Goal: Communication & Community: Answer question/provide support

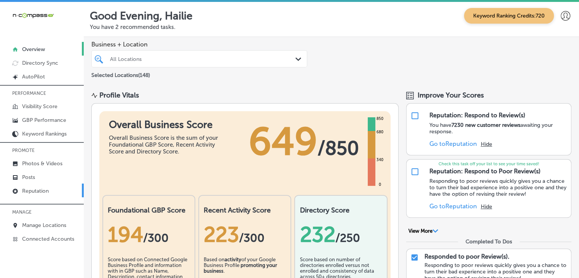
click at [50, 186] on link "Reputation" at bounding box center [42, 191] width 84 height 14
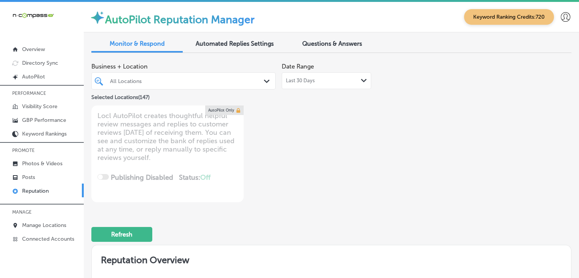
click at [305, 88] on div "Last 30 Days Path Created with Sketch." at bounding box center [327, 80] width 90 height 17
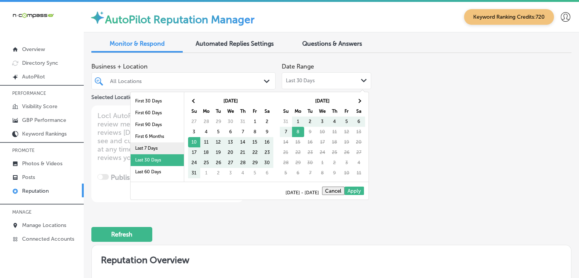
click at [165, 145] on li "Last 7 Days" at bounding box center [157, 148] width 53 height 12
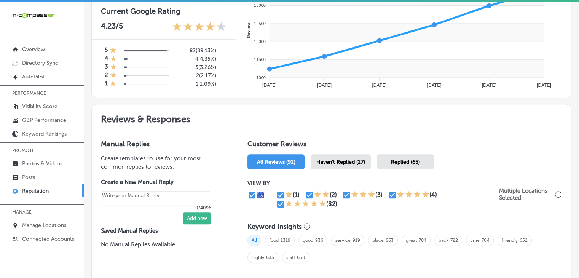
scroll to position [381, 0]
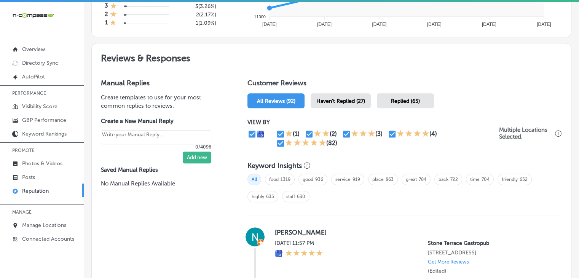
click at [338, 94] on div "Haven't Replied (27)" at bounding box center [341, 100] width 60 height 15
type textarea "x"
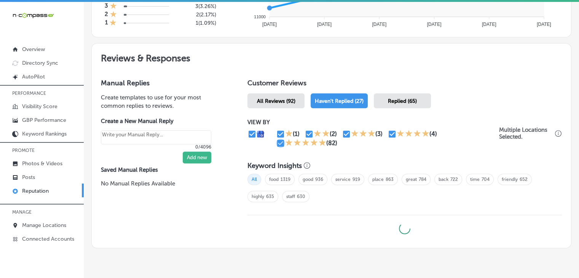
click at [280, 143] on input "checkbox" at bounding box center [280, 143] width 9 height 9
checkbox input "false"
type textarea "x"
click at [388, 131] on input "checkbox" at bounding box center [392, 134] width 9 height 9
checkbox input "false"
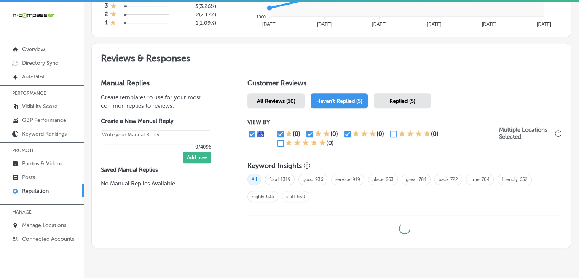
type textarea "x"
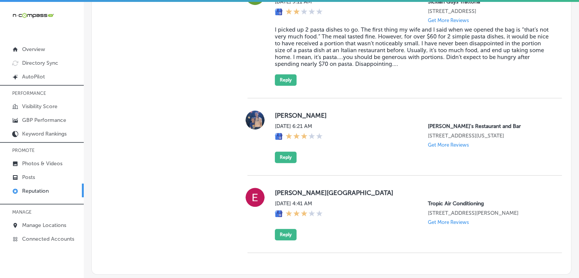
scroll to position [610, 0]
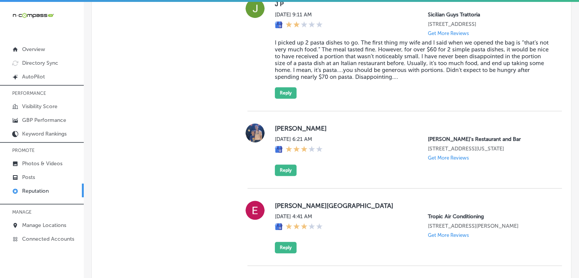
click at [307, 176] on div "Bryan Weiss Sat, Sep 6, 2025 6:21 AM Carmine's Restaurant and Bar 9900 Valley C…" at bounding box center [412, 149] width 275 height 53
click at [293, 176] on button "Reply" at bounding box center [286, 170] width 22 height 11
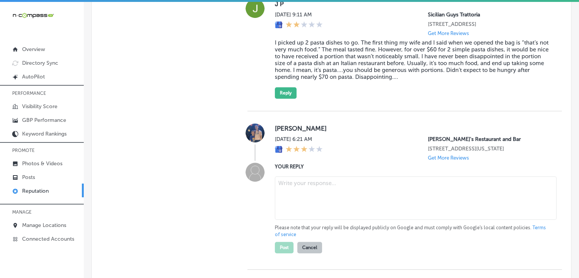
click at [282, 204] on textarea at bounding box center [416, 197] width 282 height 43
paste textarea "Hi Bryan, thank you for taking the time to leave a rating for Carmine’s Restaur…"
type textarea "Hi Bryan, thank you for taking the time to leave a rating for Carmine’s Restaur…"
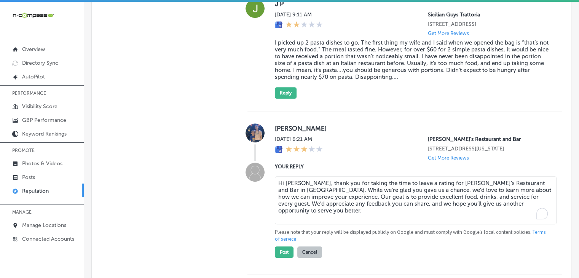
type textarea "x"
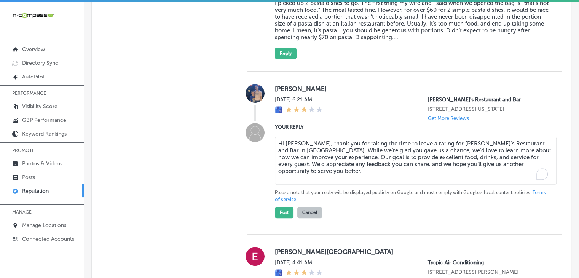
scroll to position [686, 0]
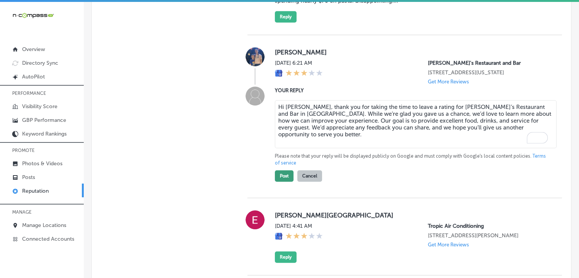
type textarea "Hi Bryan, thank you for taking the time to leave a rating for Carmine’s Restaur…"
click at [288, 182] on button "Post" at bounding box center [284, 175] width 19 height 11
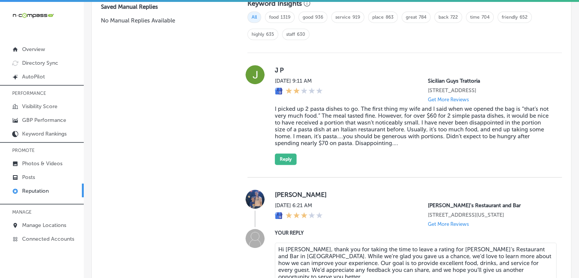
type textarea "x"
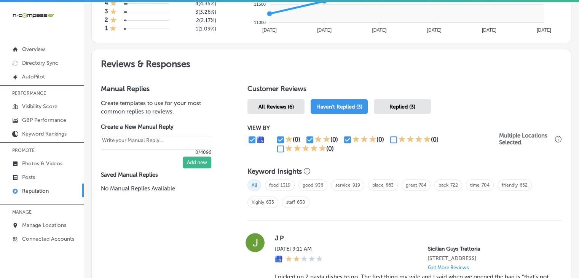
scroll to position [373, 0]
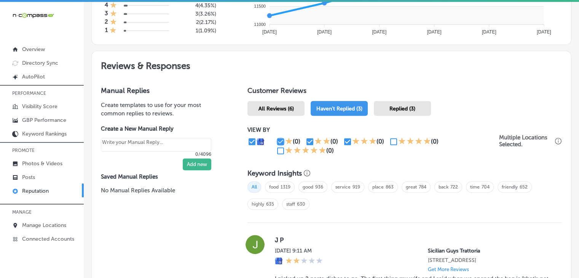
click at [277, 137] on input "checkbox" at bounding box center [280, 141] width 9 height 9
checkbox input "false"
type textarea "x"
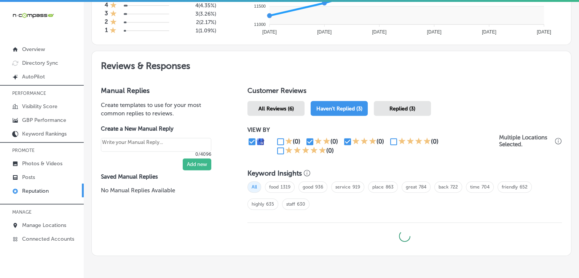
click at [309, 141] on input "checkbox" at bounding box center [310, 141] width 9 height 9
checkbox input "false"
click at [339, 139] on div "(0)" at bounding box center [325, 141] width 38 height 9
type textarea "x"
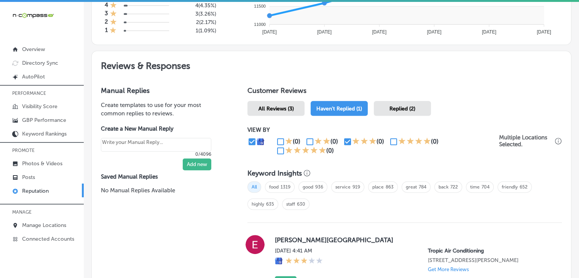
click at [343, 139] on input "checkbox" at bounding box center [347, 141] width 9 height 9
checkbox input "false"
type textarea "x"
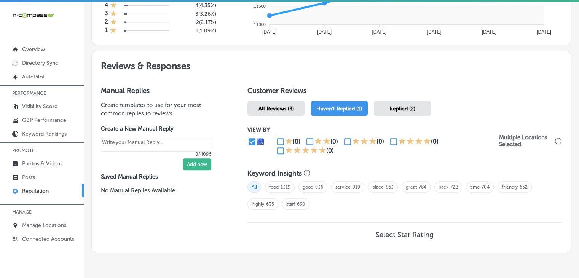
click at [389, 137] on input "checkbox" at bounding box center [393, 141] width 9 height 9
checkbox input "true"
type textarea "x"
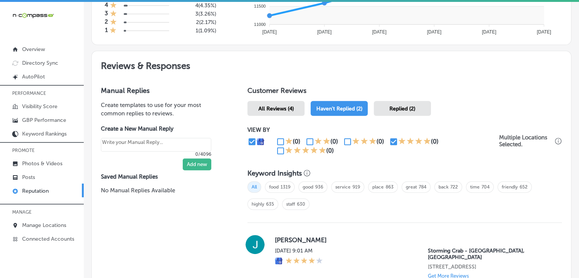
click at [274, 149] on div "(0) (0) (0) (0) (0)" at bounding box center [374, 146] width 252 height 18
click at [281, 153] on input "checkbox" at bounding box center [280, 150] width 9 height 9
checkbox input "true"
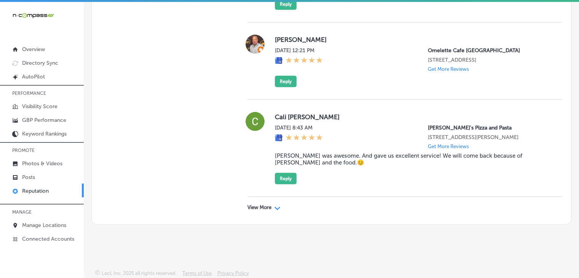
scroll to position [2281, 0]
click at [261, 203] on div "View More Path Created with Sketch." at bounding box center [405, 207] width 315 height 21
click at [262, 208] on p "View More" at bounding box center [260, 208] width 24 height 6
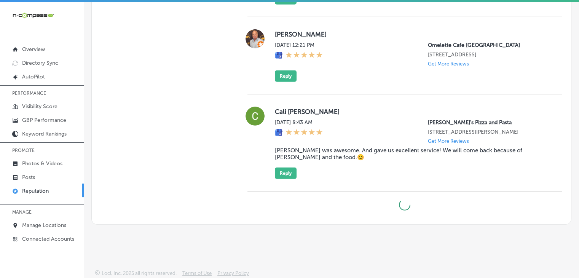
type textarea "x"
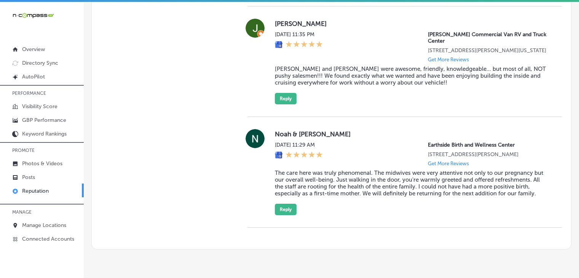
scroll to position [1256, 0]
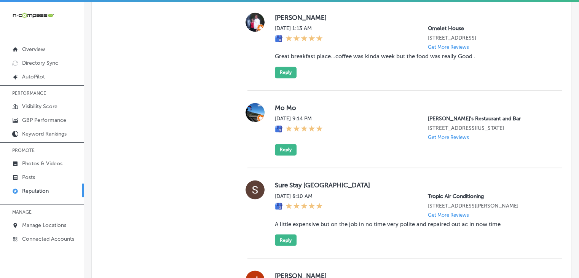
click at [286, 155] on div "Mo Mo Sat, Sep 6, 2025 9:14 PM Carmine's Restaurant and Bar 9900 Valley Creek R…" at bounding box center [412, 129] width 275 height 53
click at [286, 155] on button "Reply" at bounding box center [286, 149] width 22 height 11
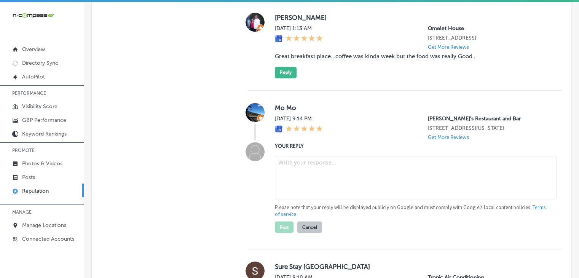
click at [294, 199] on textarea at bounding box center [416, 177] width 282 height 43
paste textarea "Thank you, Mo, for the 5-star rating! We’re so glad you enjoyed your visit to C…"
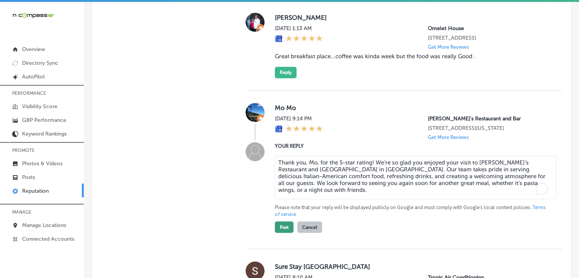
type textarea "Thank you, Mo, for the 5-star rating! We’re so glad you enjoyed your visit to C…"
click at [285, 233] on button "Post" at bounding box center [284, 226] width 19 height 11
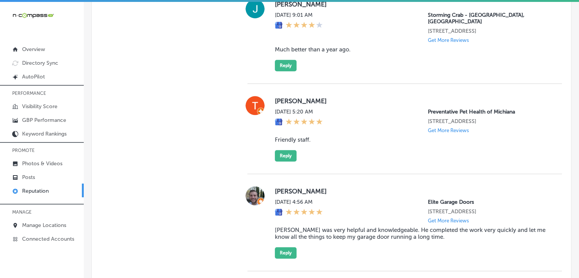
type textarea "x"
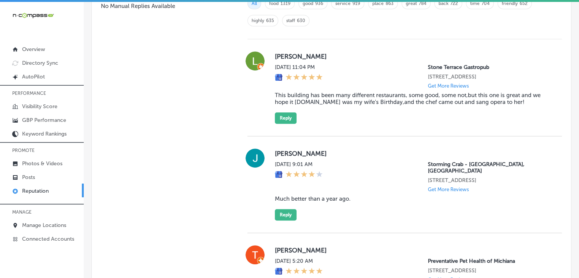
scroll to position [494, 0]
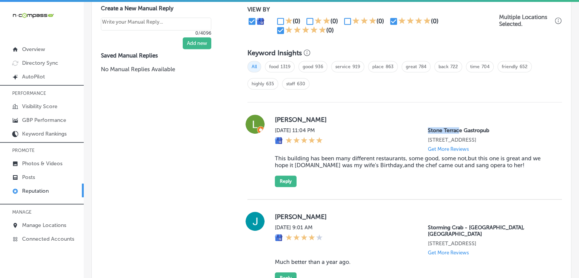
drag, startPoint x: 420, startPoint y: 130, endPoint x: 453, endPoint y: 128, distance: 32.8
click at [453, 128] on div "Sun, Sep 7, 2025 11:04 PM Stone Terrace Gastropub 20626 Stone Oak Pkwy Unit 103…" at bounding box center [412, 139] width 275 height 25
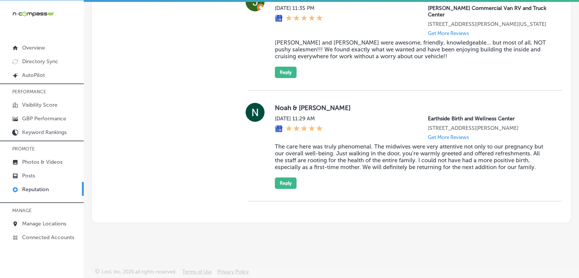
scroll to position [2609, 0]
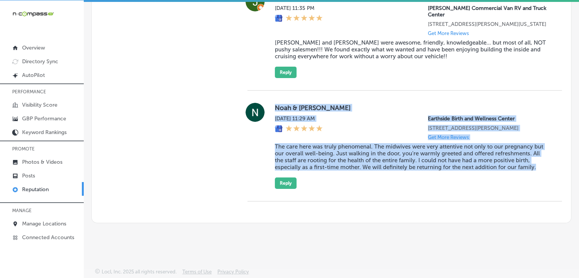
drag, startPoint x: 272, startPoint y: 109, endPoint x: 538, endPoint y: 169, distance: 272.4
click at [538, 169] on div "Noah & Maya Scott Thu, Sep 4, 2025 11:29 AM Earthside Birth and Wellness Center…" at bounding box center [405, 146] width 315 height 86
copy div "Noah & Maya Scott Thu, Sep 4, 2025 11:29 AM Earthside Birth and Wellness Center…"
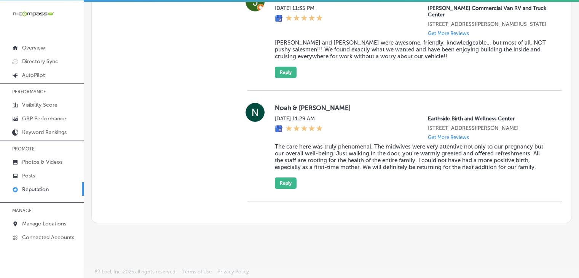
click at [280, 196] on div "Noah & Maya Scott Thu, Sep 4, 2025 11:29 AM Earthside Birth and Wellness Center…" at bounding box center [405, 146] width 315 height 111
click at [285, 186] on button "Reply" at bounding box center [286, 183] width 22 height 11
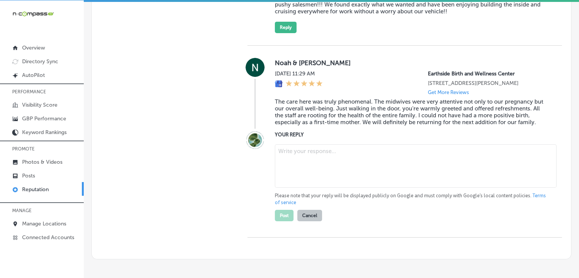
click at [322, 188] on textarea at bounding box center [416, 165] width 282 height 43
paste textarea "Thank you, Noah and Maya, for sharing such kind words about your experience at …"
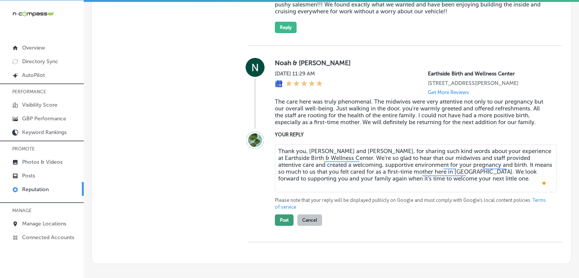
type textarea "Thank you, Noah and Maya, for sharing such kind words about your experience at …"
click at [275, 226] on button "Post" at bounding box center [284, 219] width 19 height 11
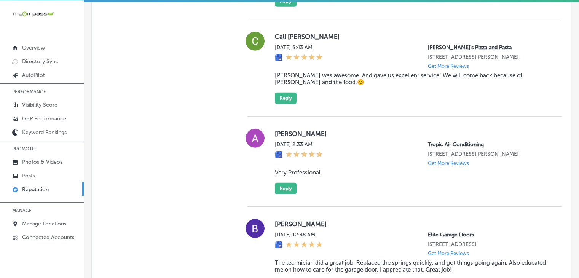
type textarea "x"
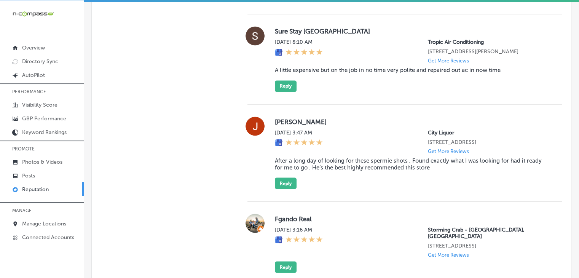
scroll to position [1354, 0]
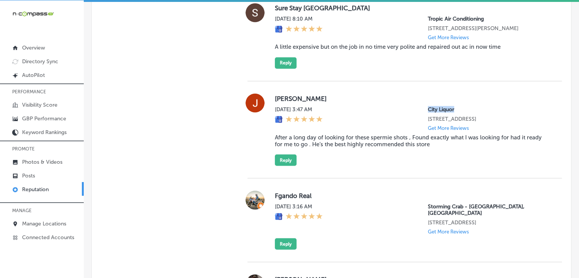
drag, startPoint x: 423, startPoint y: 126, endPoint x: 449, endPoint y: 131, distance: 26.3
click at [449, 131] on div "Jenevieve Salazar Sat, Sep 6, 2025 3:47 AM City Liquor 3004 Nogalitos St San An…" at bounding box center [412, 129] width 275 height 72
copy p "City Liquor"
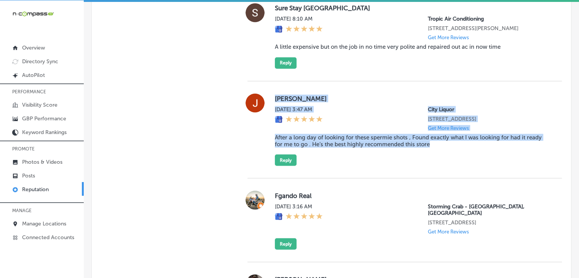
drag, startPoint x: 275, startPoint y: 121, endPoint x: 459, endPoint y: 167, distance: 190.2
click at [459, 166] on div "Jenevieve Salazar Sat, Sep 6, 2025 3:47 AM City Liquor 3004 Nogalitos St San An…" at bounding box center [412, 129] width 275 height 72
click at [281, 166] on button "Reply" at bounding box center [286, 159] width 22 height 11
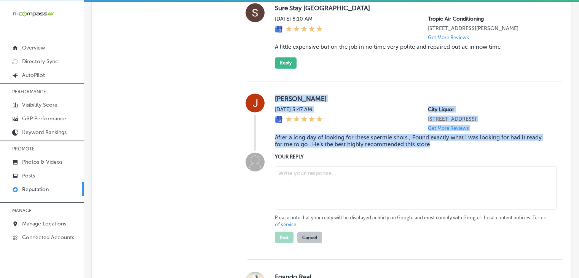
click at [301, 198] on textarea at bounding box center [416, 187] width 282 height 43
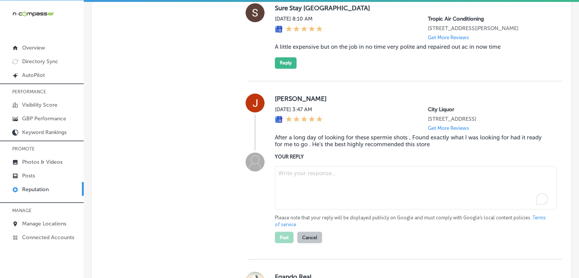
paste textarea "We’re so glad we could help you find exactly what you were looking for, Jenevie…"
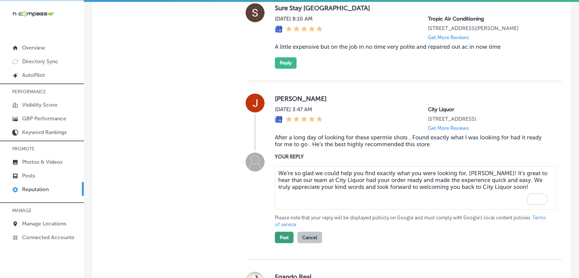
type textarea "We’re so glad we could help you find exactly what you were looking for, Jenevie…"
click at [280, 243] on button "Post" at bounding box center [284, 237] width 19 height 11
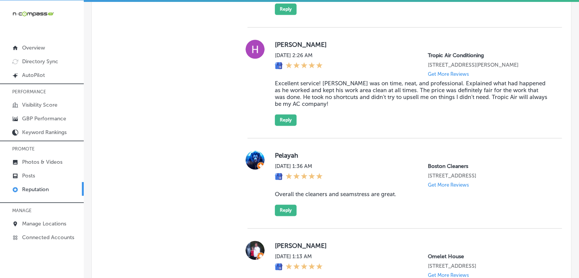
scroll to position [1049, 0]
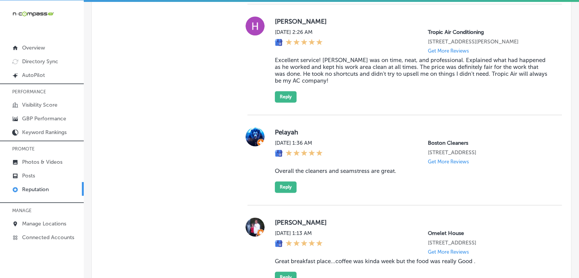
type textarea "x"
drag, startPoint x: 421, startPoint y: 149, endPoint x: 466, endPoint y: 147, distance: 45.0
click at [466, 147] on div "Pelayah Sun, Sep 7, 2025 1:36 AM Boston Cleaners 10530 Southern Highlands Pkwy …" at bounding box center [412, 160] width 275 height 66
copy p "Boston Cleaners"
click at [292, 193] on button "Reply" at bounding box center [286, 186] width 22 height 11
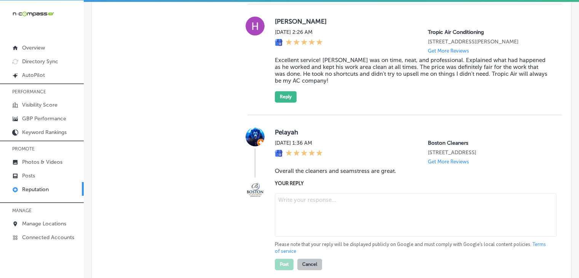
click at [304, 222] on textarea at bounding box center [416, 214] width 282 height 43
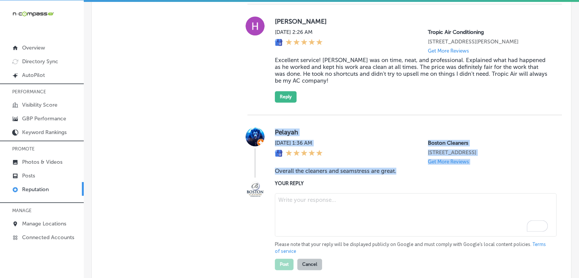
drag, startPoint x: 271, startPoint y: 136, endPoint x: 394, endPoint y: 184, distance: 131.9
click at [394, 178] on div "Pelayah Sun, Sep 7, 2025 1:36 AM Boston Cleaners 10530 Southern Highlands Pkwy …" at bounding box center [405, 152] width 315 height 50
copy div "Pelayah Sun, Sep 7, 2025 1:36 AM Boston Cleaners 10530 Southern Highlands Pkwy …"
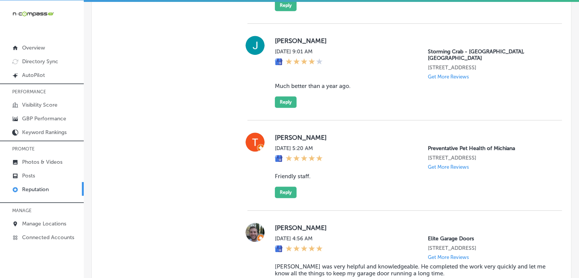
scroll to position [1061, 0]
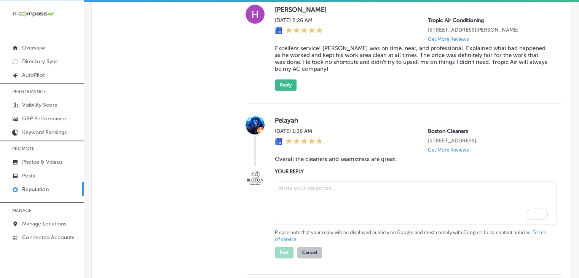
click at [314, 211] on textarea "To enrich screen reader interactions, please activate Accessibility in Grammarl…" at bounding box center [416, 202] width 282 height 43
paste textarea "Hi Pelayah, we’re delighted to hear you had a great experience with our cleaner…"
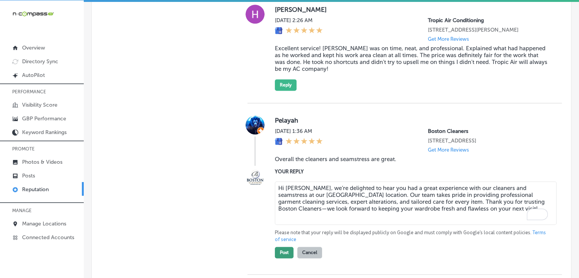
type textarea "Hi Pelayah, we’re delighted to hear you had a great experience with our cleaner…"
click at [277, 258] on button "Post" at bounding box center [284, 252] width 19 height 11
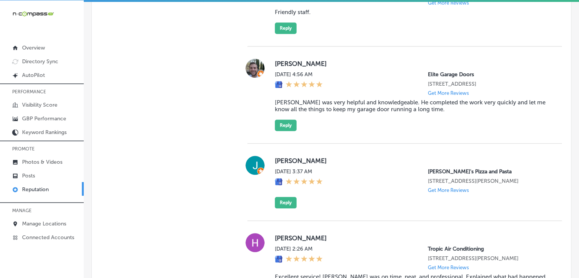
type textarea "x"
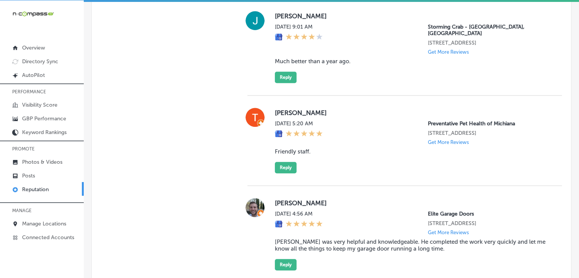
scroll to position [680, 0]
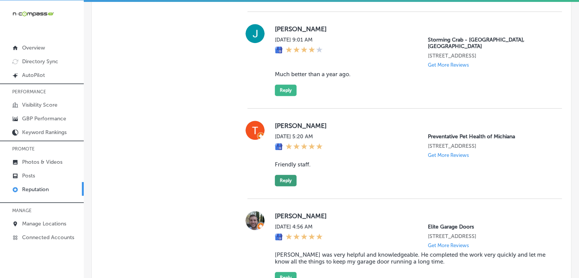
click at [290, 186] on button "Reply" at bounding box center [286, 180] width 22 height 11
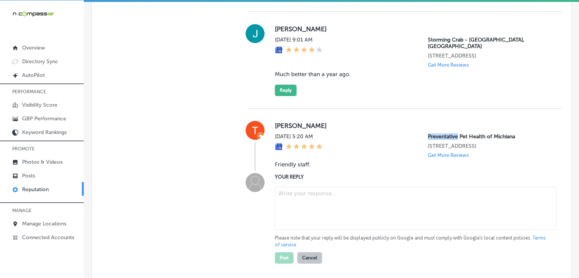
drag, startPoint x: 420, startPoint y: 135, endPoint x: 453, endPoint y: 135, distance: 32.4
click at [453, 135] on div "Sun, Sep 7, 2025 5:20 AM Preventative Pet Health of Michiana 401 East Colfax Av…" at bounding box center [412, 145] width 275 height 25
copy p "Preventative"
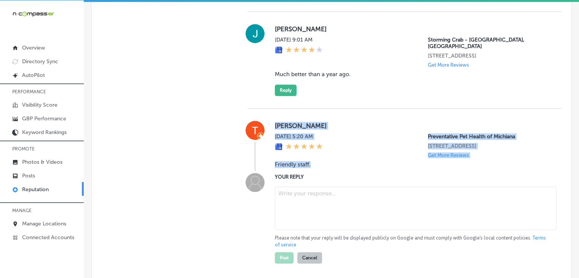
drag, startPoint x: 272, startPoint y: 126, endPoint x: 314, endPoint y: 174, distance: 63.2
click at [314, 171] on div "Tracy Phend Sun, Sep 7, 2025 5:20 AM Preventative Pet Health of Michiana 401 Ea…" at bounding box center [405, 146] width 315 height 50
copy div "Tracy Phend Sun, Sep 7, 2025 5:20 AM Preventative Pet Health of Michiana 401 Ea…"
click at [331, 225] on textarea at bounding box center [416, 208] width 282 height 43
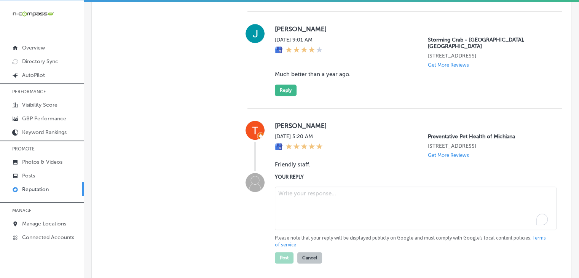
paste textarea "Thank you for your kind words, [PERSON_NAME]! We’re thrilled to hear you had a …"
type textarea "Thank you for your kind words, [PERSON_NAME]! We’re thrilled to hear you had a …"
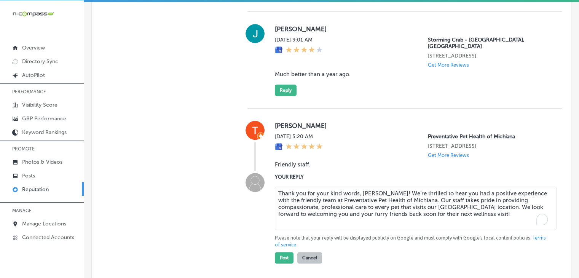
click at [370, 206] on textarea "Thank you for your kind words, [PERSON_NAME]! We’re thrilled to hear you had a …" at bounding box center [416, 208] width 282 height 43
click at [395, 212] on textarea "Thank you for your kind words, [PERSON_NAME]! We’re thrilled to hear you had a …" at bounding box center [416, 208] width 282 height 43
drag, startPoint x: 393, startPoint y: 213, endPoint x: 447, endPoint y: 212, distance: 53.3
click at [447, 212] on textarea "Thank you for your kind words, [PERSON_NAME]! We’re thrilled to hear you had a …" at bounding box center [416, 208] width 282 height 43
click at [395, 222] on textarea "Thank you for your kind words, [PERSON_NAME]! We’re thrilled to hear you had a …" at bounding box center [416, 208] width 282 height 43
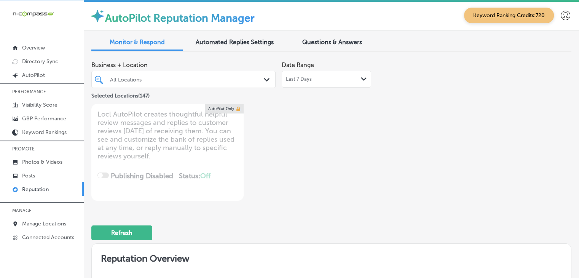
scroll to position [680, 0]
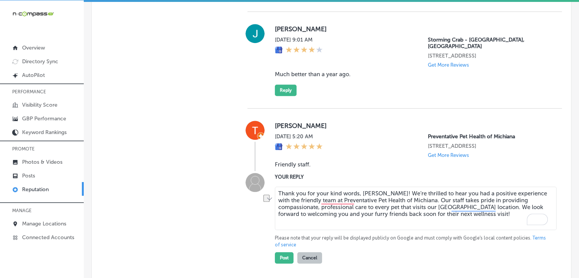
drag, startPoint x: 0, startPoint y: 0, endPoint x: 444, endPoint y: 213, distance: 492.3
click at [444, 213] on textarea "Thank you for your kind words, [PERSON_NAME]! We’re thrilled to hear you had a …" at bounding box center [416, 208] width 282 height 43
type textarea "Thank you for your kind words, [PERSON_NAME]! We’re thrilled to hear you had a …"
click at [276, 262] on button "Post" at bounding box center [284, 257] width 19 height 11
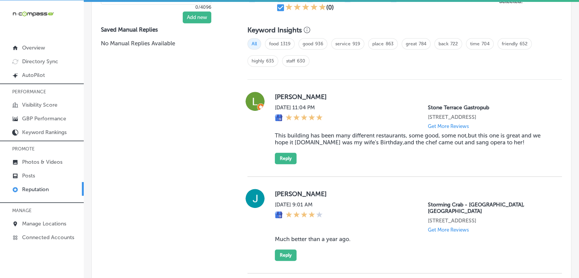
scroll to position [528, 0]
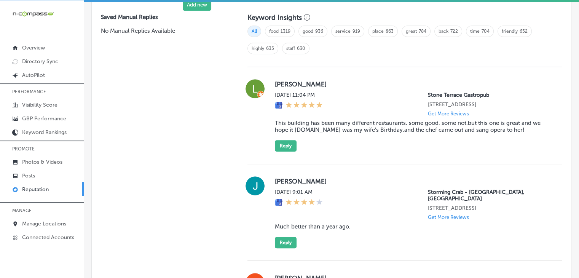
type textarea "x"
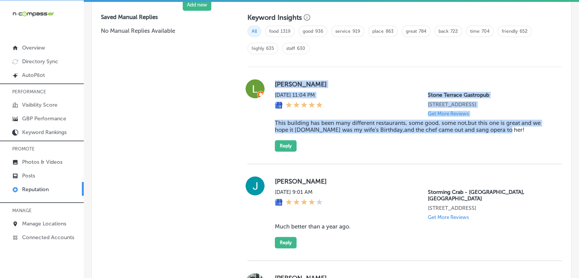
drag, startPoint x: 268, startPoint y: 82, endPoint x: 509, endPoint y: 141, distance: 248.0
click at [509, 141] on div "[PERSON_NAME][DATE] 11:04 PM Stone Terrace Gastropub [STREET_ADDRESS] Get More …" at bounding box center [405, 115] width 315 height 72
copy div "[PERSON_NAME][DATE] 11:04 PM Stone Terrace Gastropub [STREET_ADDRESS] Get More …"
click at [277, 148] on button "Reply" at bounding box center [286, 145] width 22 height 11
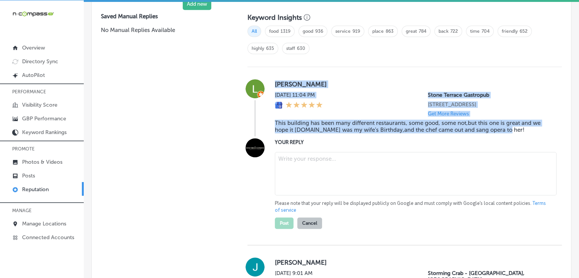
scroll to position [527, 0]
click at [307, 186] on textarea at bounding box center [416, 173] width 282 height 43
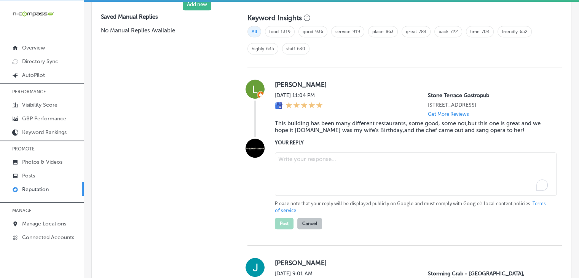
paste textarea "[PERSON_NAME], we’re so glad you and your wife had a memorable birthday celebra…"
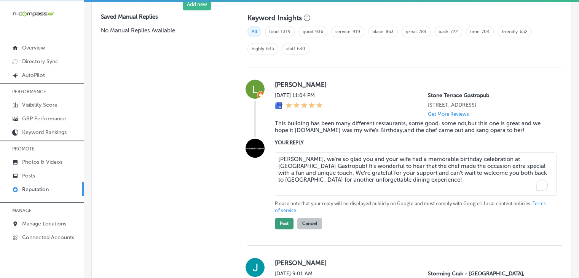
type textarea "[PERSON_NAME], we’re so glad you and your wife had a memorable birthday celebra…"
click at [292, 229] on button "Post" at bounding box center [284, 223] width 19 height 11
type textarea "x"
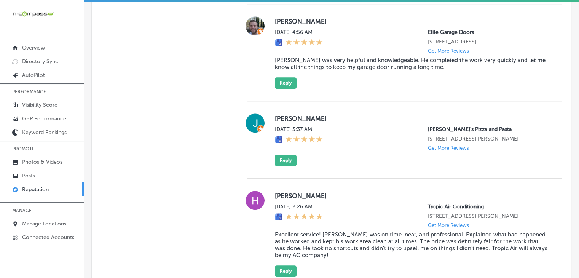
scroll to position [832, 0]
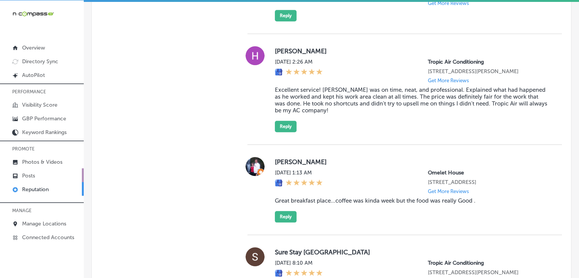
click at [56, 179] on link "Posts" at bounding box center [42, 175] width 84 height 14
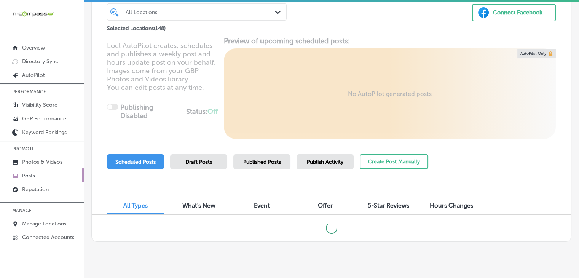
scroll to position [75, 0]
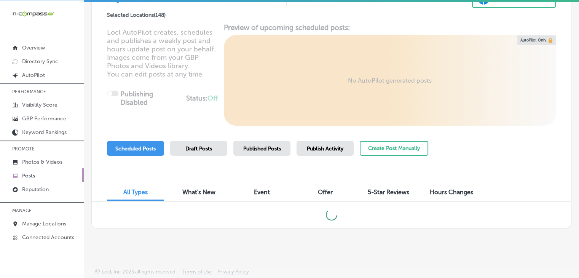
click at [329, 150] on span "Publish Activity" at bounding box center [325, 149] width 37 height 6
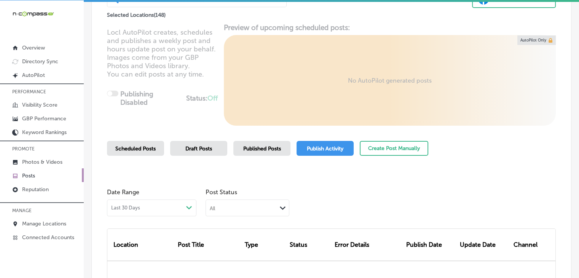
click at [250, 198] on div "Post Status All Path Created with Sketch." at bounding box center [248, 201] width 84 height 32
click at [249, 204] on div "All" at bounding box center [241, 207] width 71 height 7
drag, startPoint x: 216, startPoint y: 245, endPoint x: 252, endPoint y: 144, distance: 107.3
click at [216, 245] on label "Failed" at bounding box center [219, 244] width 16 height 7
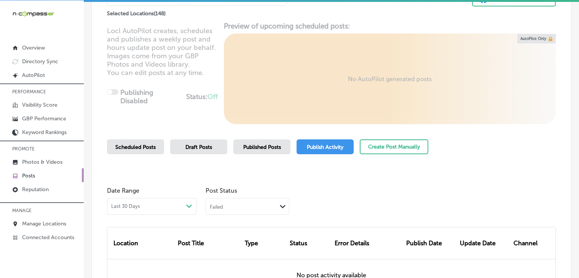
click at [256, 211] on div "Failed Path Created with Sketch." at bounding box center [247, 205] width 83 height 14
click at [230, 251] on label "Rejected By Google" at bounding box center [237, 254] width 52 height 7
